Goal: Navigation & Orientation: Understand site structure

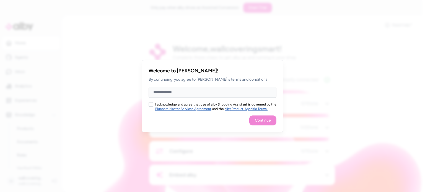
click at [153, 104] on div "I acknowledge and agree that use of alby Shopping Assistant is governed by the …" at bounding box center [212, 106] width 128 height 9
click at [151, 105] on button "I acknowledge and agree that use of alby Shopping Assistant is governed by the …" at bounding box center [150, 104] width 4 height 4
click at [164, 92] on input "Full Name" at bounding box center [212, 92] width 128 height 11
type input "**********"
click at [253, 123] on button "Continue" at bounding box center [262, 121] width 27 height 10
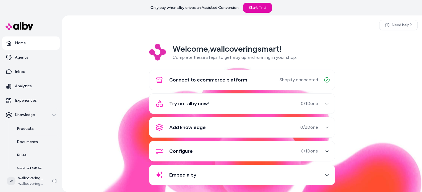
click at [189, 106] on span "Try out alby now!" at bounding box center [189, 104] width 40 height 8
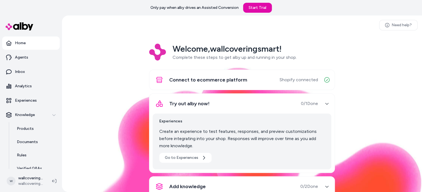
scroll to position [28, 0]
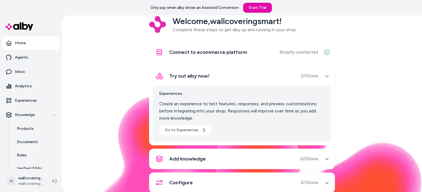
click at [184, 129] on link "Go to Experiences" at bounding box center [185, 130] width 52 height 10
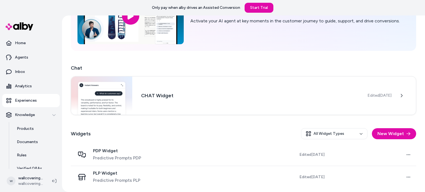
scroll to position [58, 0]
click at [333, 157] on td "Open menu" at bounding box center [372, 154] width 87 height 22
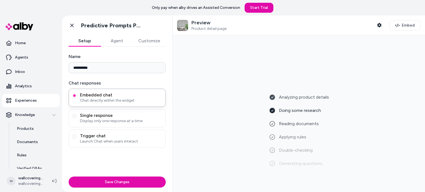
click at [33, 114] on p "Knowledge" at bounding box center [25, 115] width 20 height 6
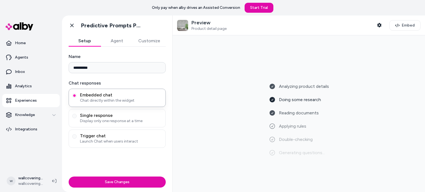
click at [32, 131] on p "Integrations" at bounding box center [26, 130] width 22 height 6
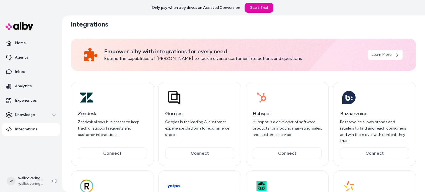
click at [22, 57] on p "Agents" at bounding box center [21, 58] width 13 height 6
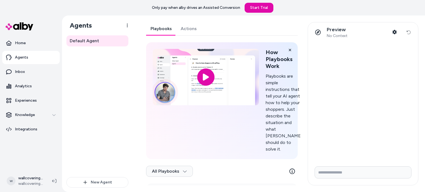
click at [42, 71] on link "Inbox" at bounding box center [31, 71] width 58 height 13
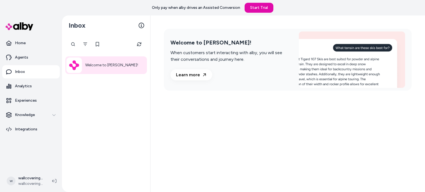
click at [37, 84] on link "Analytics" at bounding box center [31, 86] width 58 height 13
